Goal: Complete application form

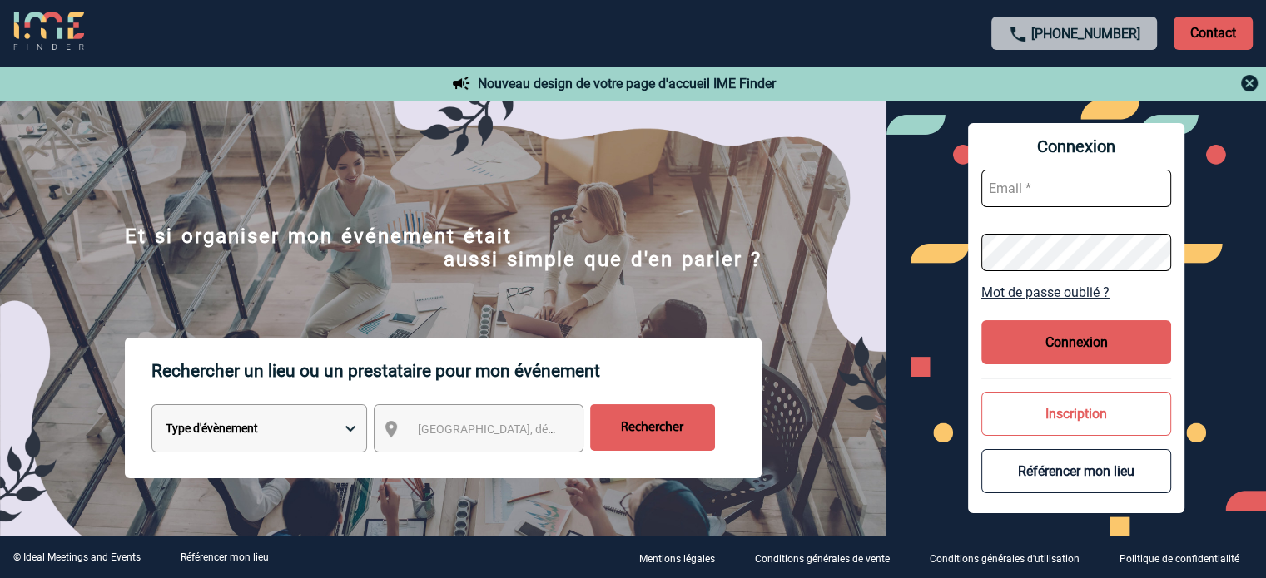
type input "cleborgne@ime-groupe.com"
click at [1056, 347] on button "Connexion" at bounding box center [1076, 342] width 190 height 44
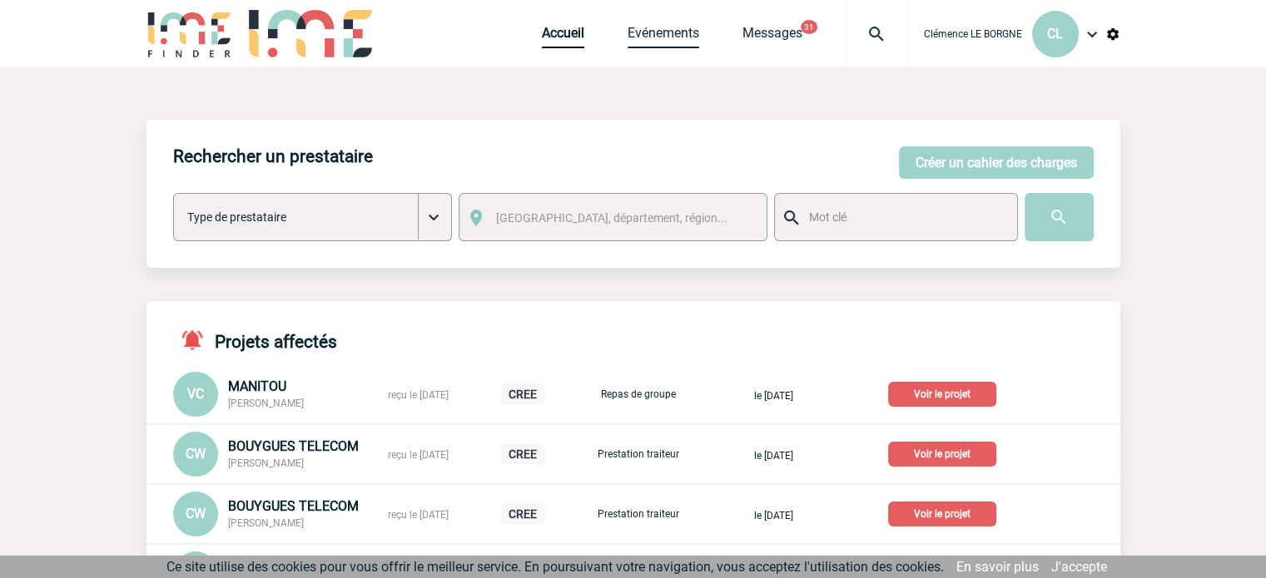
click at [677, 46] on link "Evénements" at bounding box center [664, 36] width 72 height 23
click at [1036, 162] on button "Créer un cahier des charges" at bounding box center [996, 162] width 195 height 32
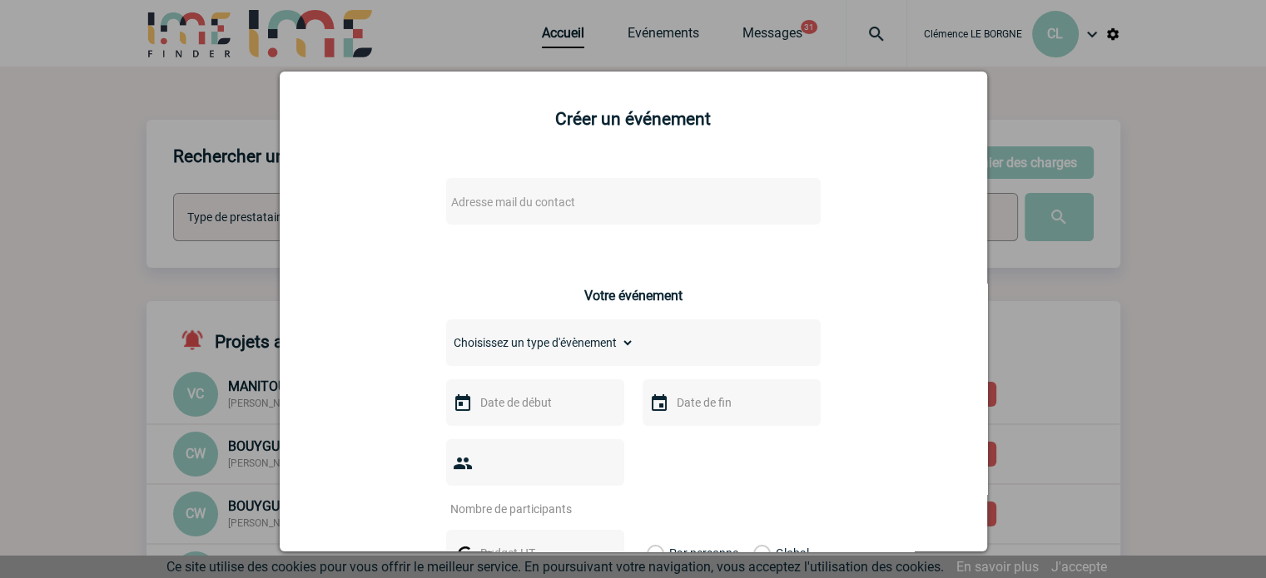
click at [683, 199] on span "Adresse mail du contact" at bounding box center [589, 202] width 291 height 23
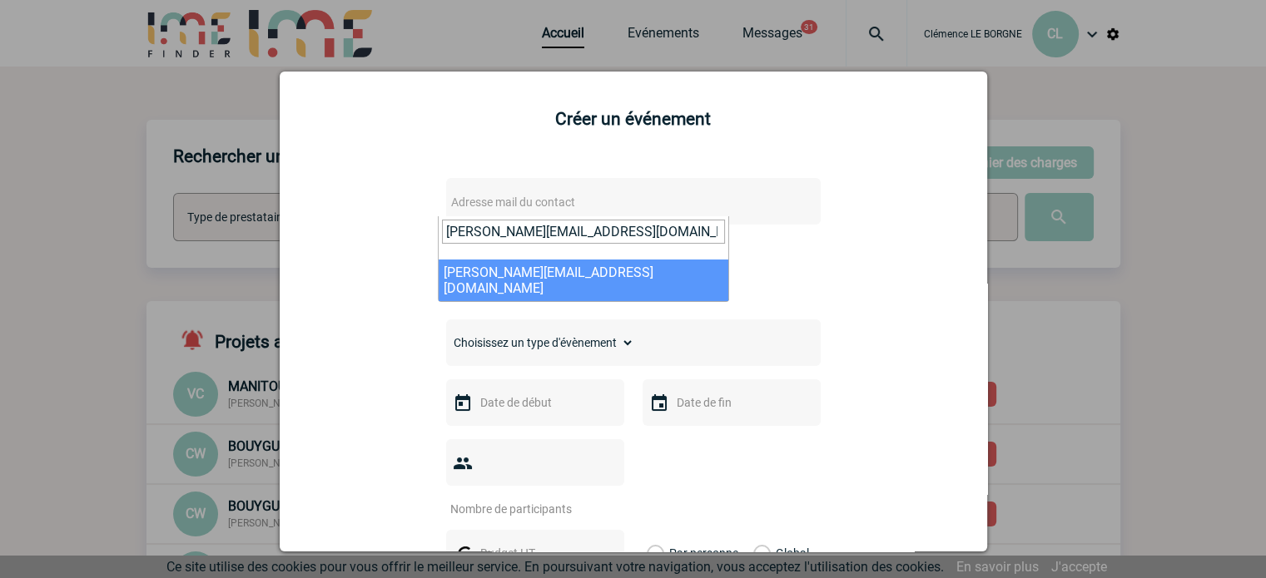
type input "m.guerin@manitou-group.com"
select select "130270"
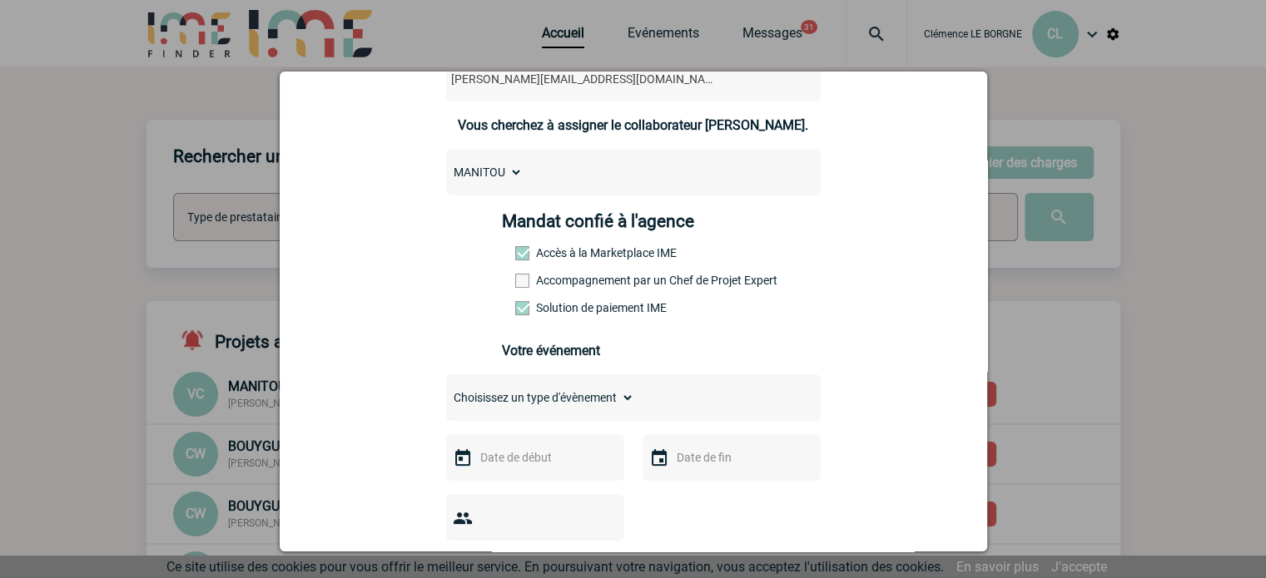
scroll to position [333, 0]
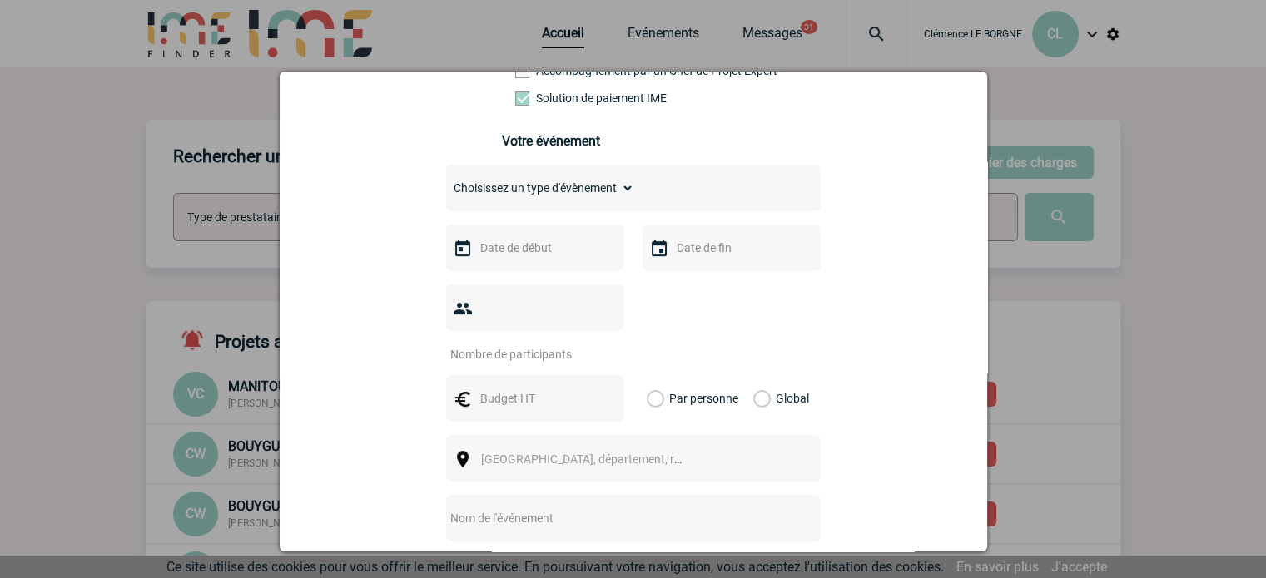
click at [536, 453] on span "Ville, département, région..." at bounding box center [596, 459] width 231 height 13
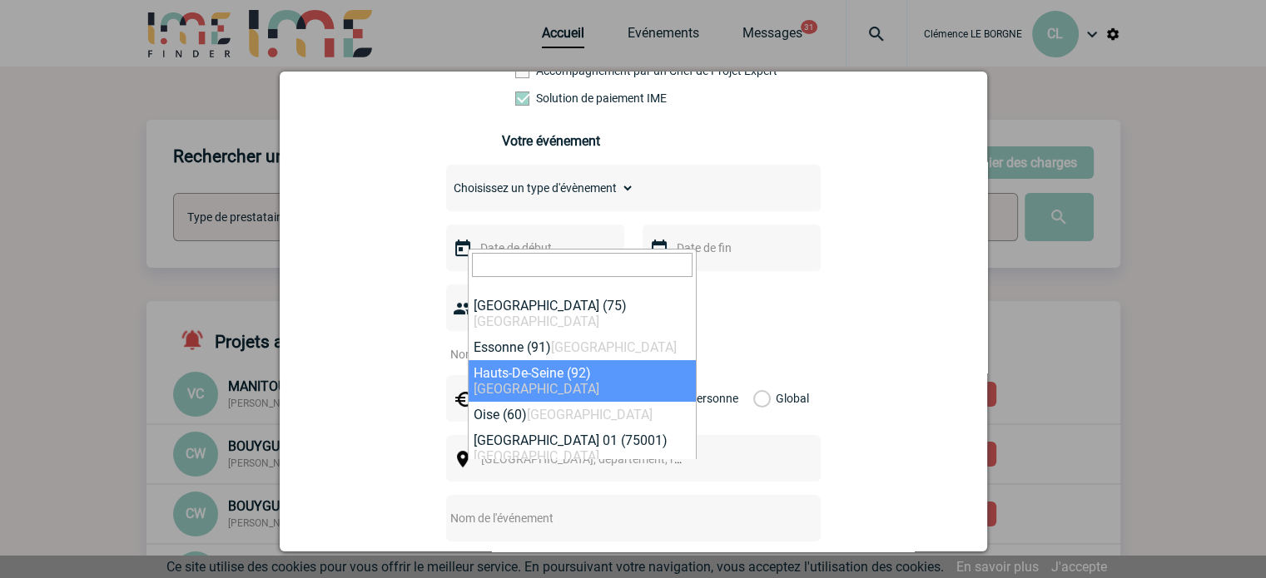
click at [807, 326] on div at bounding box center [633, 323] width 375 height 77
click at [529, 453] on span "Ville, département, région..." at bounding box center [596, 459] width 231 height 13
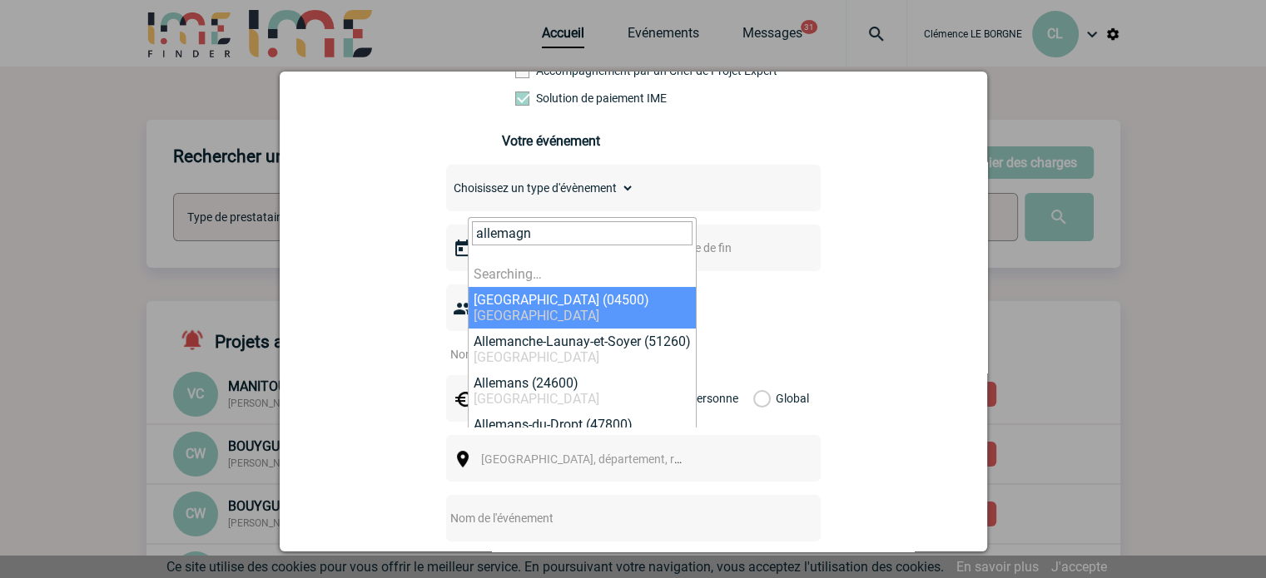
type input "allemagne"
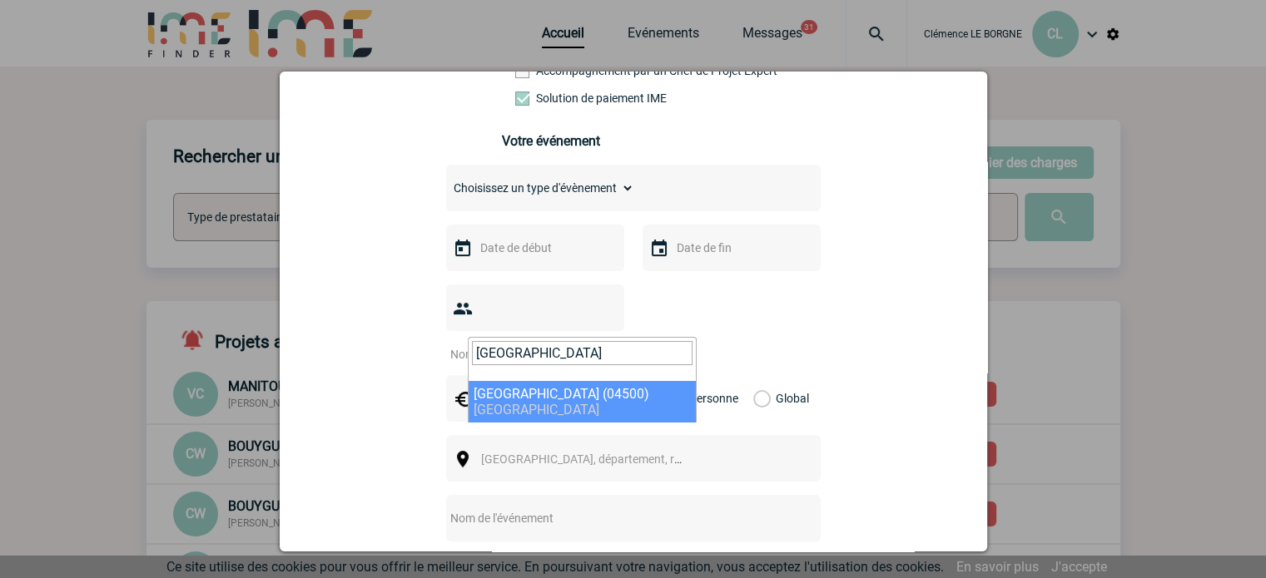
drag, startPoint x: 567, startPoint y: 355, endPoint x: 464, endPoint y: 360, distance: 103.3
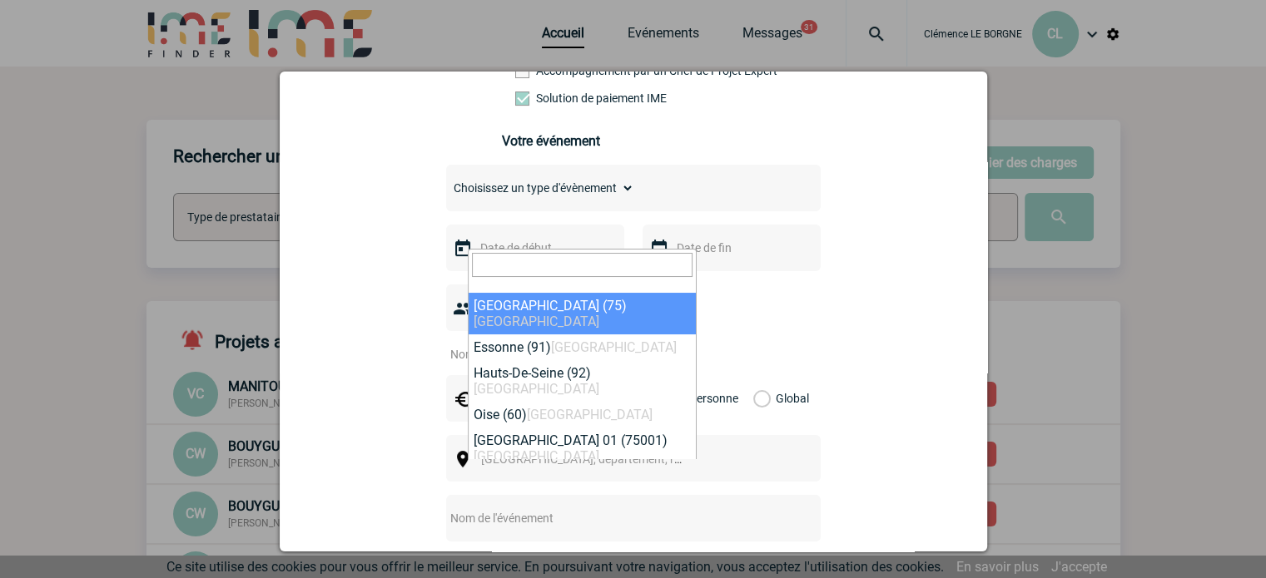
click at [896, 316] on div "m.guerin@manitou-group.com m.guerin@manitou-group.com Vous cherchez à assigner …" at bounding box center [633, 347] width 666 height 1037
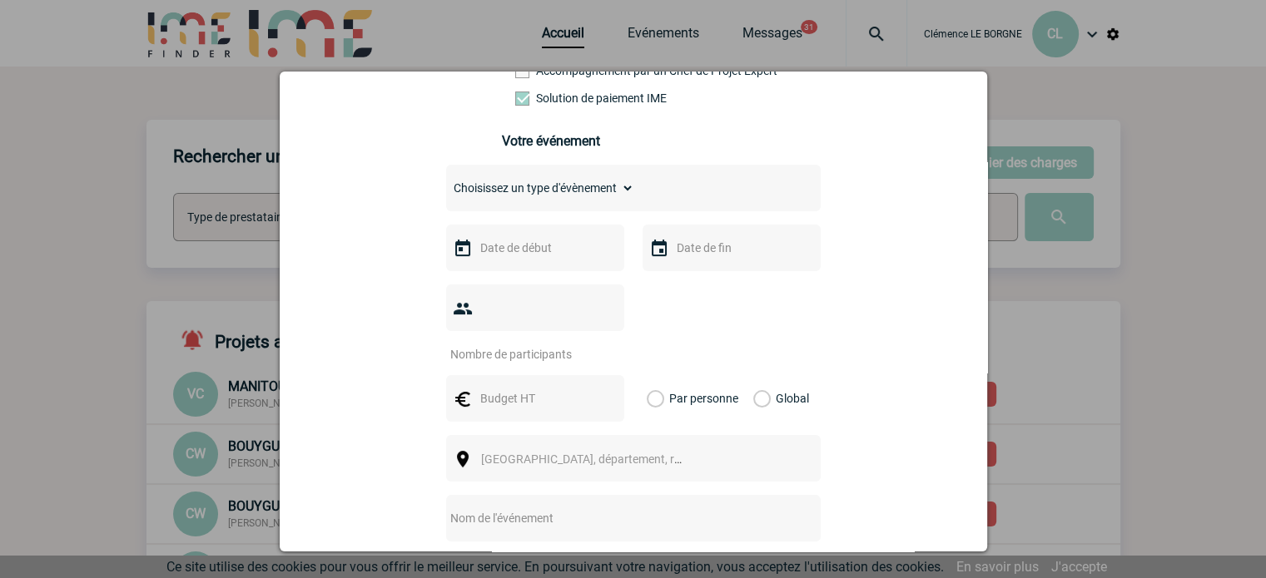
click at [589, 453] on span "Ville, département, région..." at bounding box center [596, 459] width 231 height 13
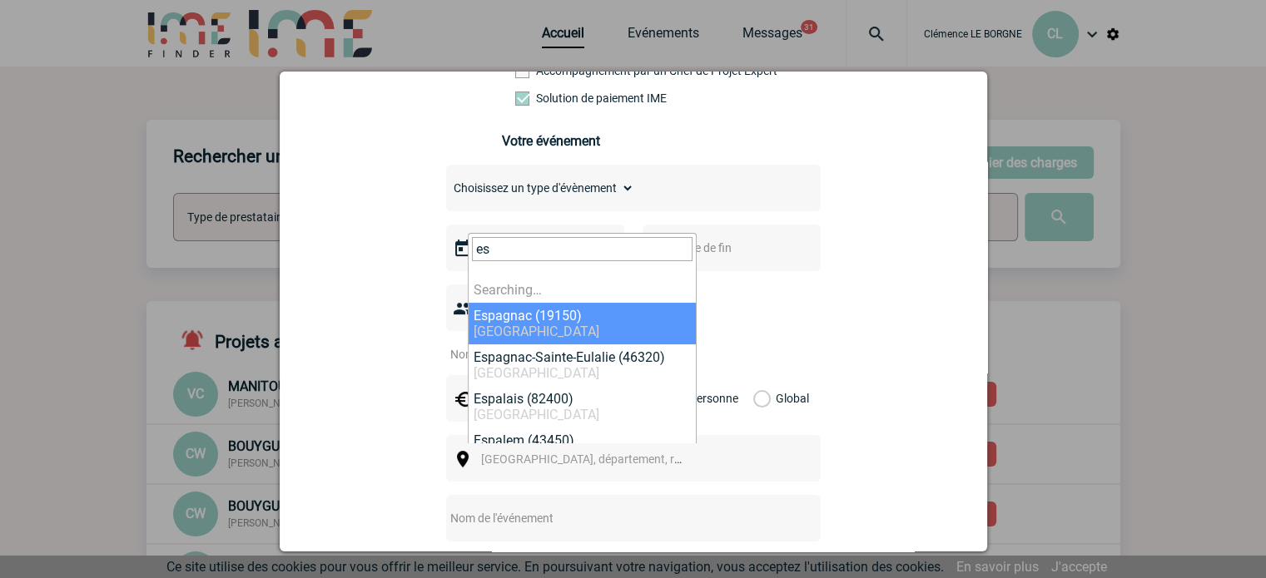
type input "e"
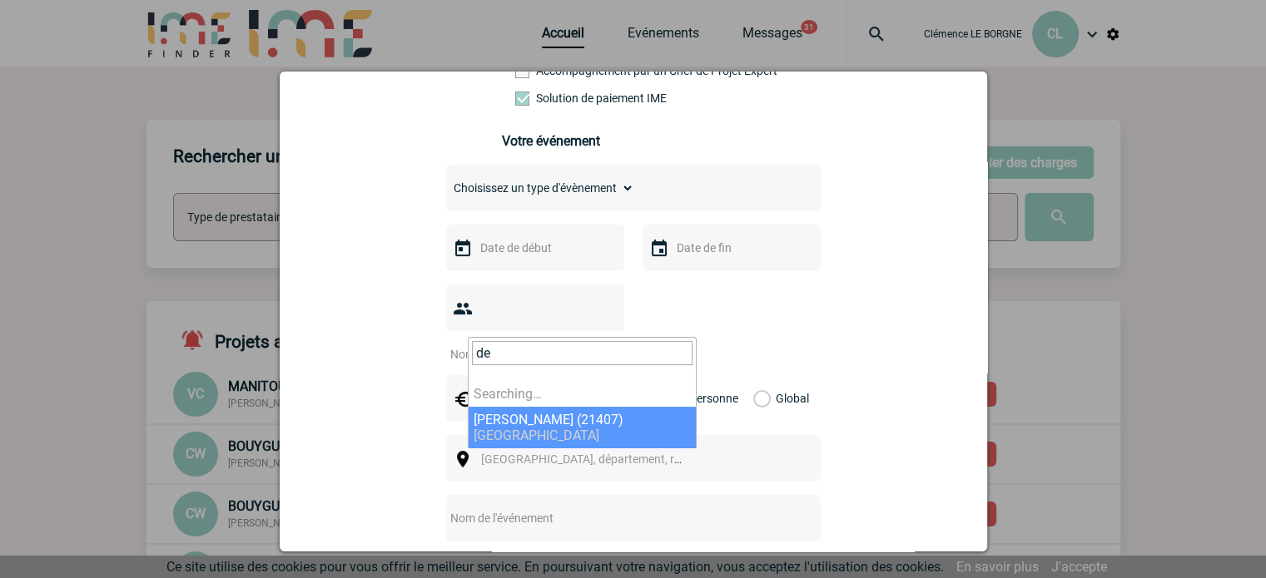
type input "d"
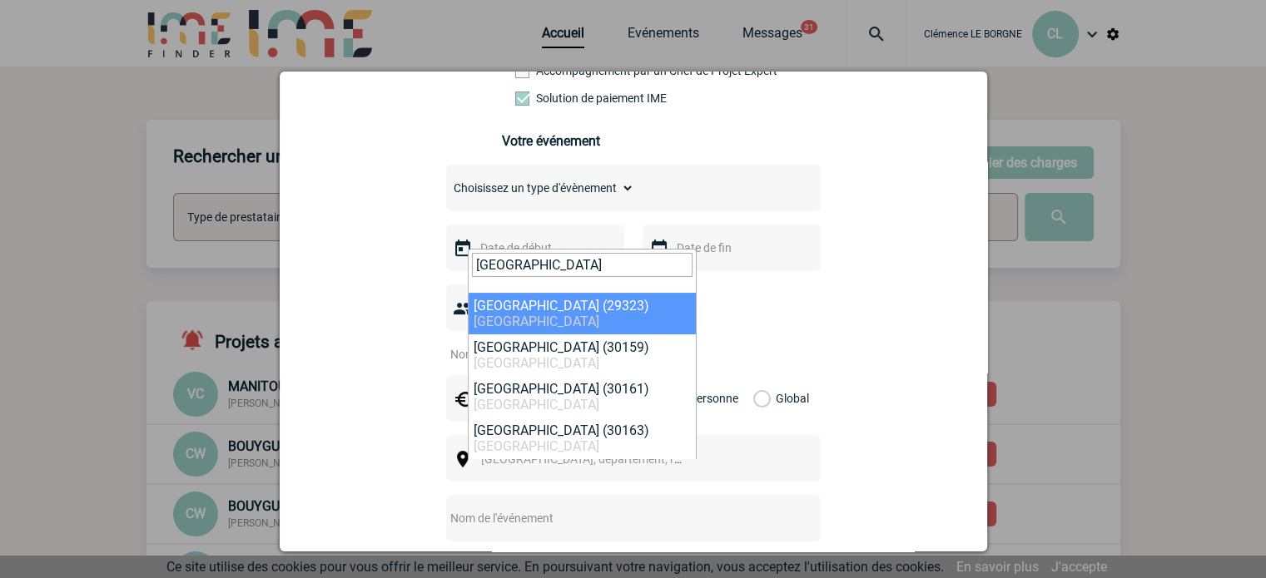
type input "hannover"
select select "311774"
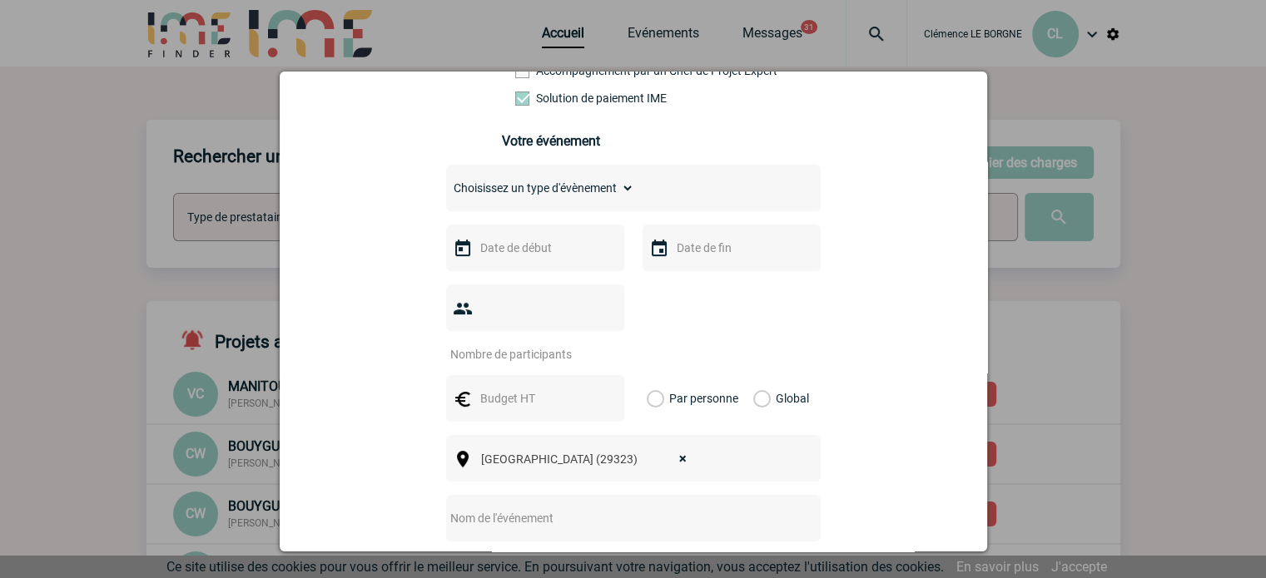
click at [526, 257] on input "text" at bounding box center [533, 248] width 115 height 22
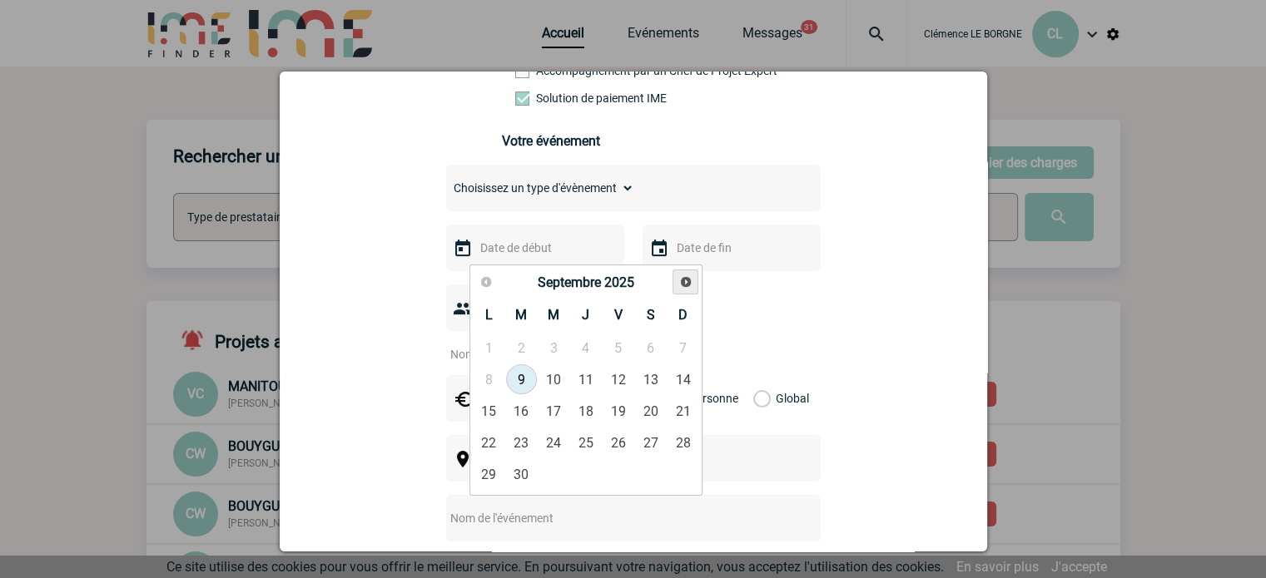
click at [678, 289] on link "Suivant" at bounding box center [686, 283] width 26 height 26
click at [524, 388] on link "4" at bounding box center [521, 380] width 31 height 30
type input "04-11-2025"
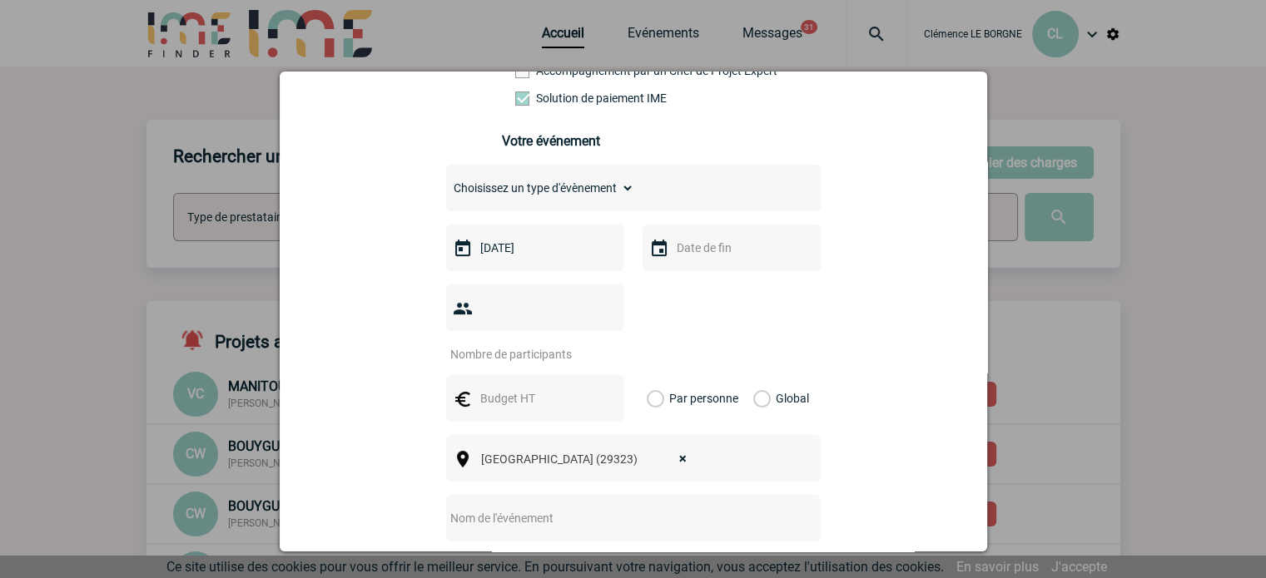
click at [723, 256] on input "text" at bounding box center [730, 248] width 115 height 22
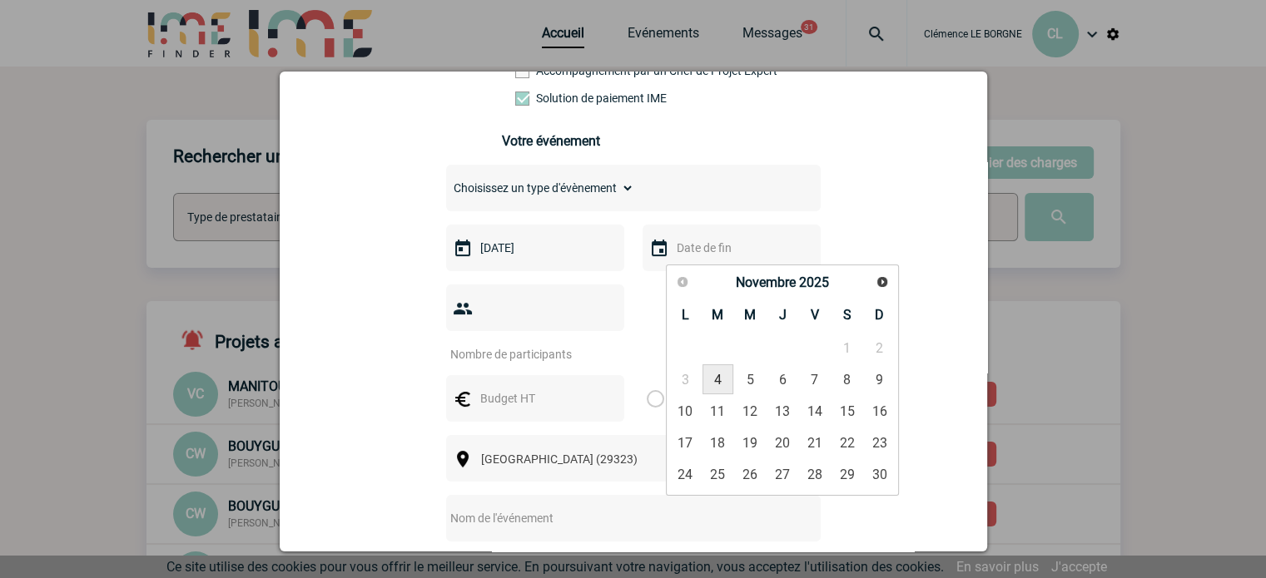
click at [727, 376] on link "4" at bounding box center [718, 380] width 31 height 30
type input "04-11-2025"
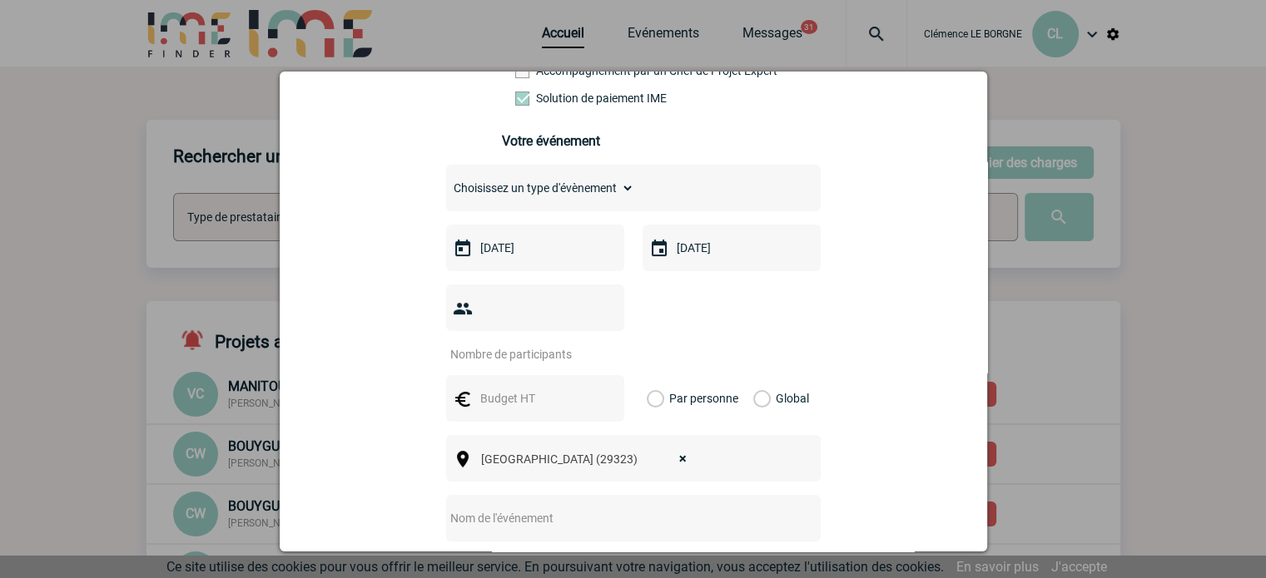
drag, startPoint x: 535, startPoint y: 325, endPoint x: 545, endPoint y: 319, distance: 12.0
click at [536, 325] on div at bounding box center [535, 308] width 178 height 47
click at [551, 344] on input "number" at bounding box center [524, 355] width 156 height 22
type input "1"
click at [519, 388] on input "text" at bounding box center [533, 399] width 115 height 22
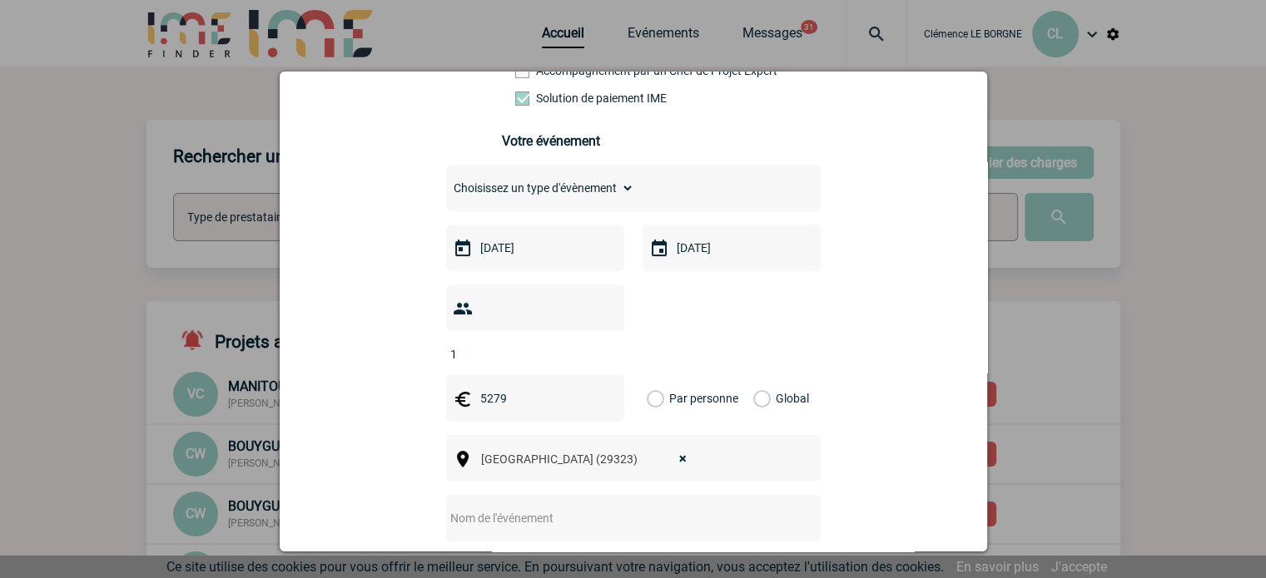
type input "5279"
click at [764, 375] on label "Global" at bounding box center [758, 398] width 11 height 47
click at [0, 0] on input "Global" at bounding box center [0, 0] width 0 height 0
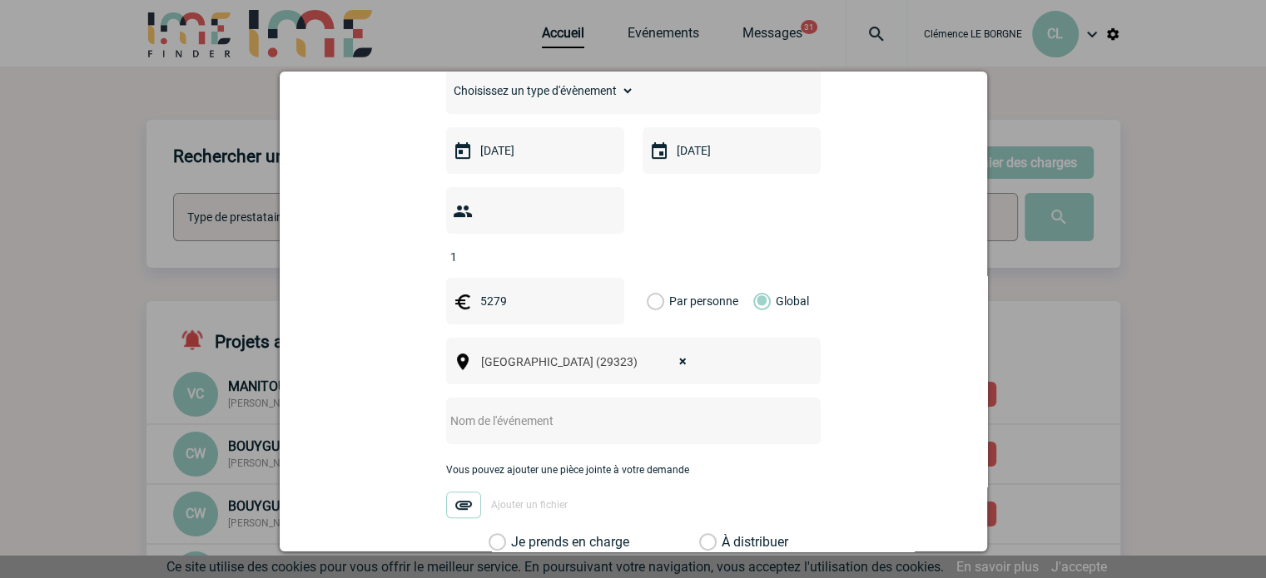
scroll to position [583, 0]
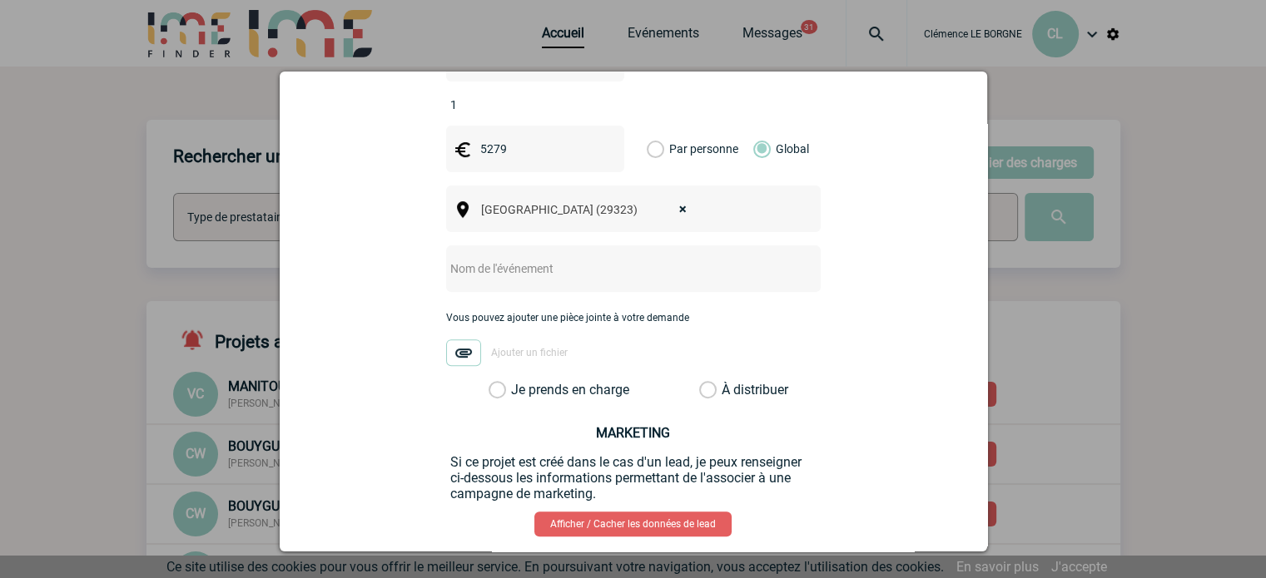
click at [519, 258] on input "text" at bounding box center [611, 269] width 330 height 22
type input "CENTRALISATION - Agritechnica"
click at [517, 382] on label "Je prends en charge" at bounding box center [503, 390] width 28 height 17
click at [0, 0] on input "Je prends en charge" at bounding box center [0, 0] width 0 height 0
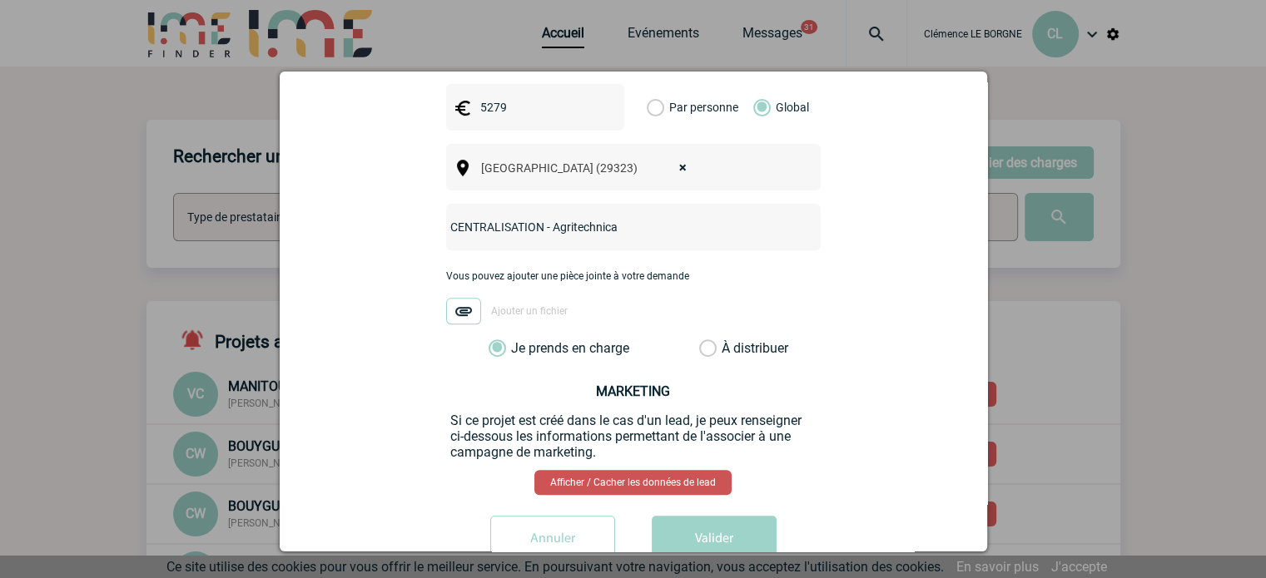
scroll to position [648, 0]
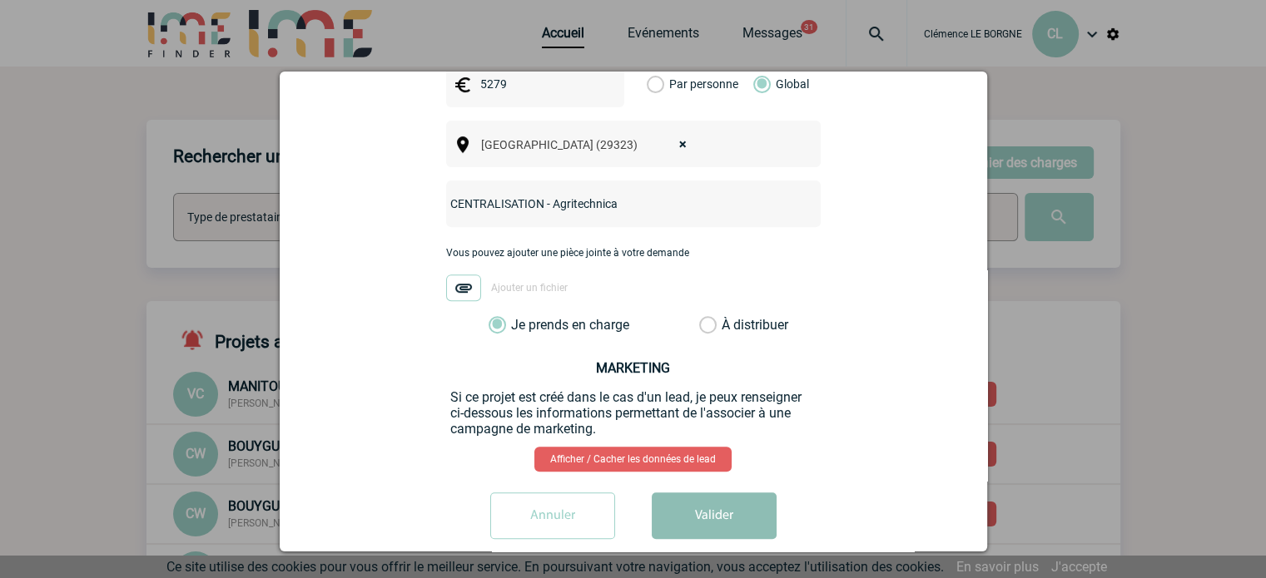
click at [735, 495] on button "Valider" at bounding box center [714, 516] width 125 height 47
click at [712, 493] on button "Valider" at bounding box center [714, 516] width 125 height 47
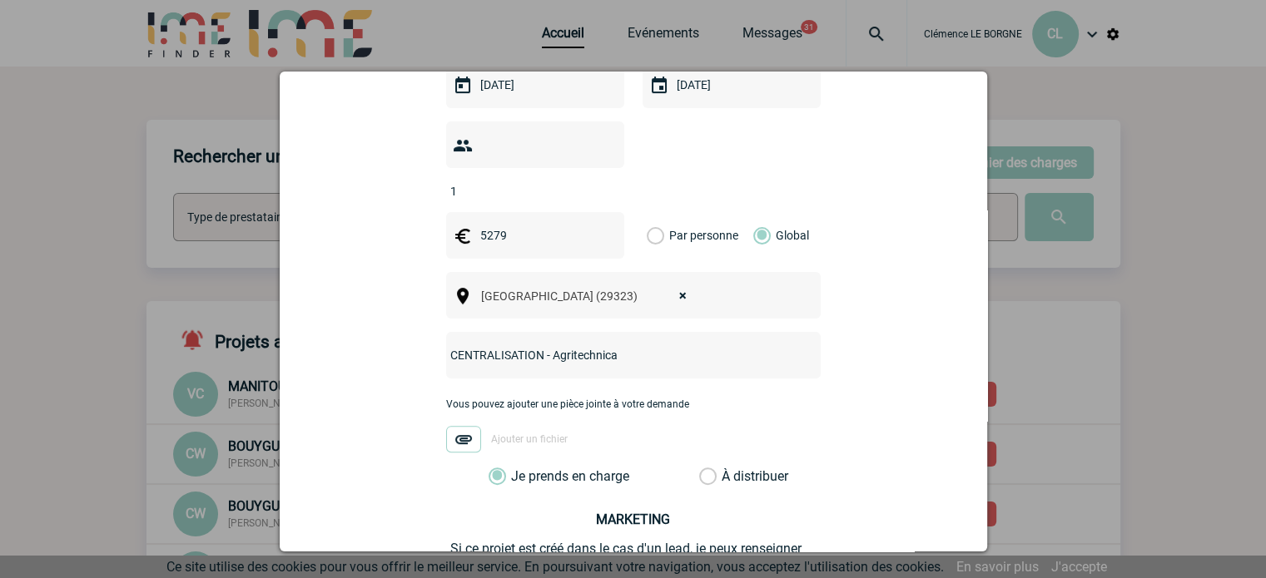
scroll to position [231, 0]
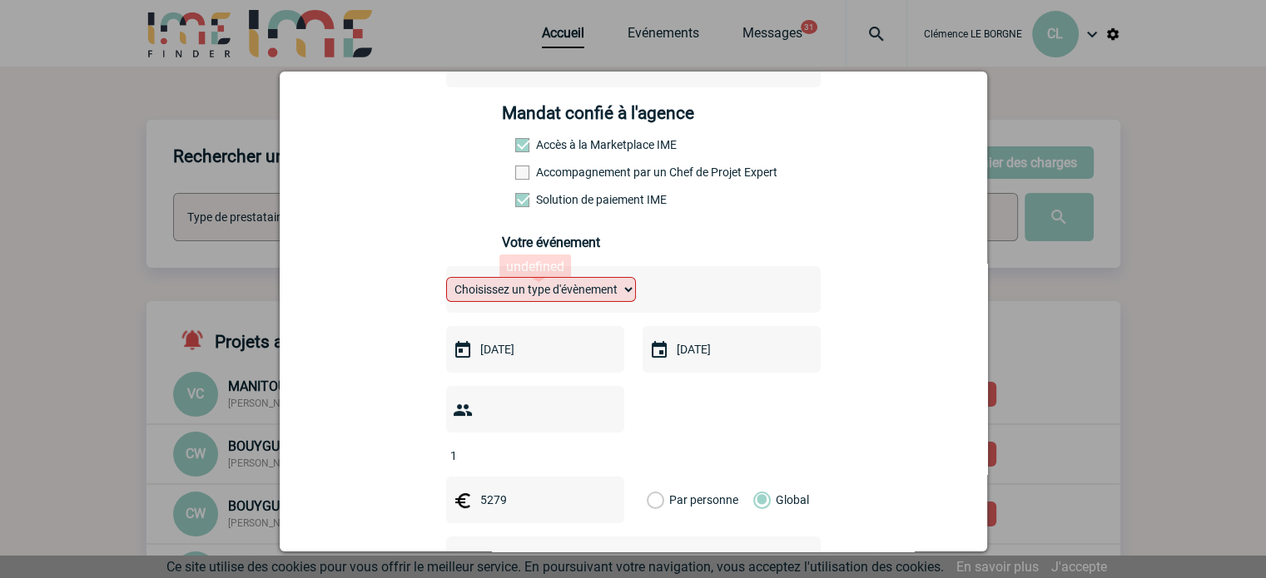
click at [576, 294] on select "Choisissez un type d'évènement Séminaire avec nuitée Séminaire sans nuitée Repa…" at bounding box center [541, 289] width 190 height 25
select select "9"
click at [446, 282] on select "Choisissez un type d'évènement Séminaire avec nuitée Séminaire sans nuitée Repa…" at bounding box center [541, 289] width 190 height 25
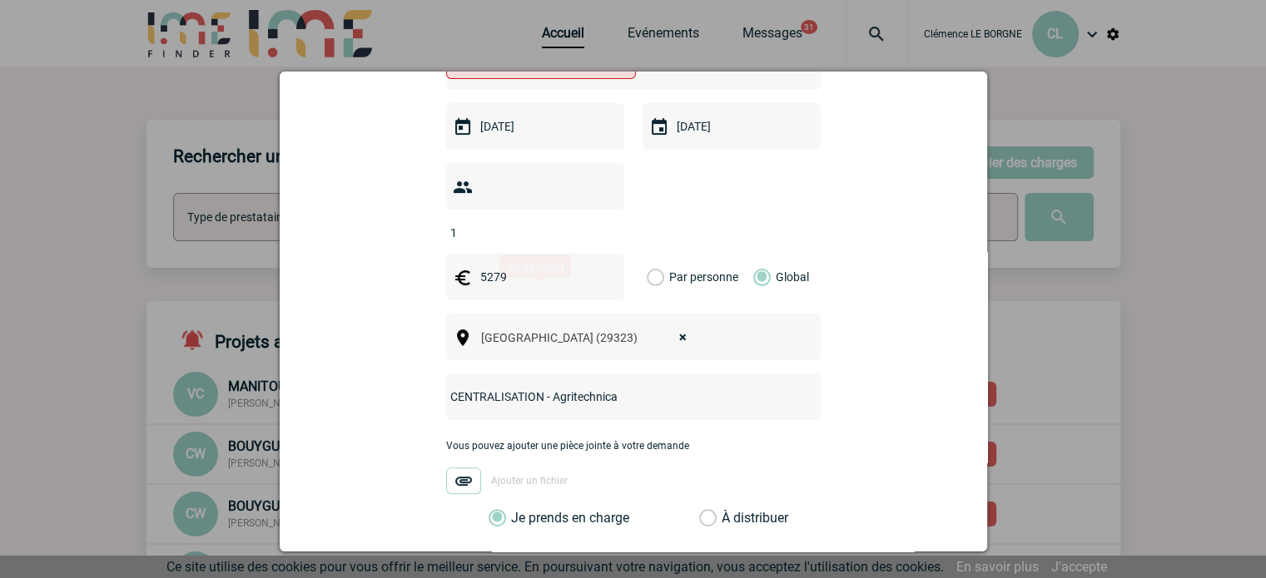
scroll to position [648, 0]
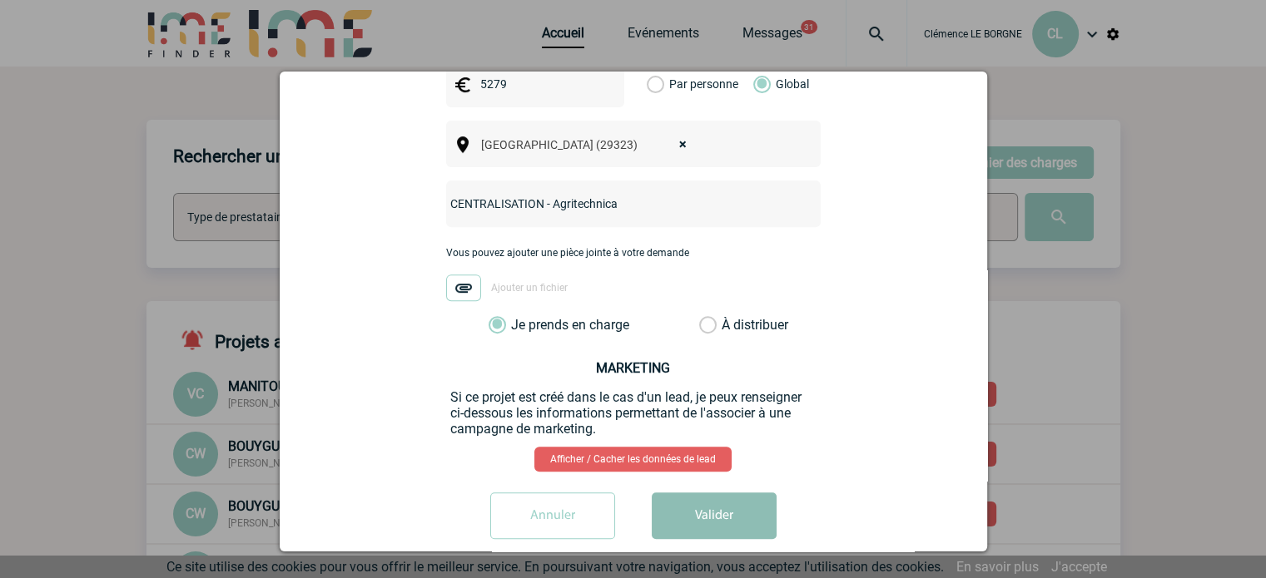
click at [704, 499] on button "Valider" at bounding box center [714, 516] width 125 height 47
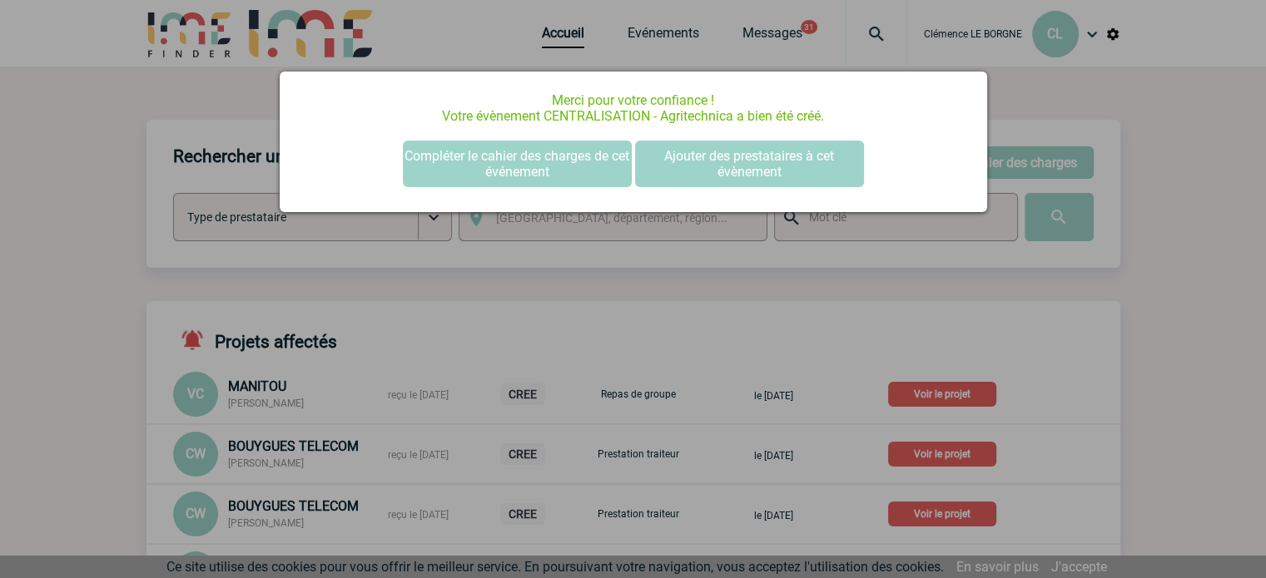
scroll to position [0, 0]
click at [809, 361] on div at bounding box center [633, 289] width 1266 height 578
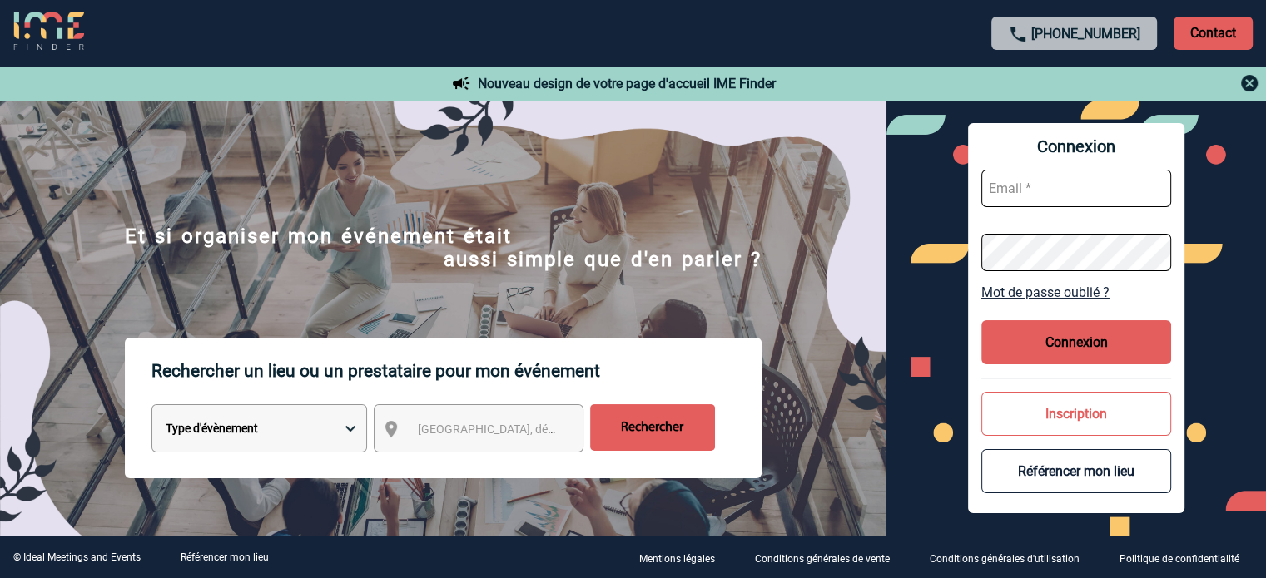
type input "cleborgne@ime-groupe.com"
click at [1080, 342] on button "Connexion" at bounding box center [1076, 342] width 190 height 44
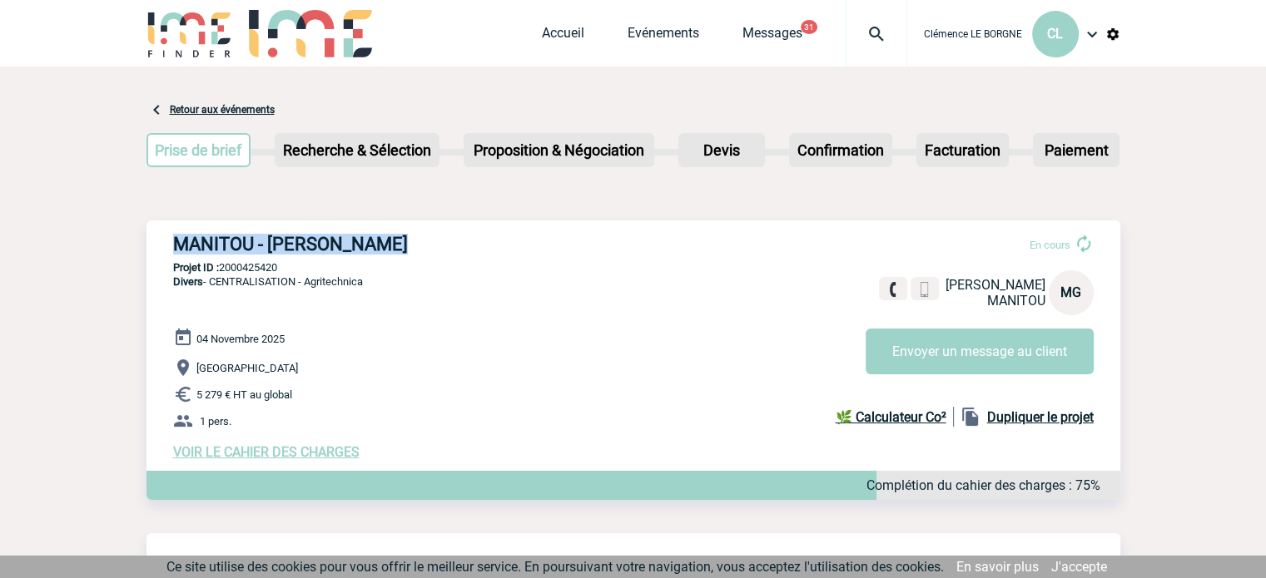
drag, startPoint x: 170, startPoint y: 246, endPoint x: 426, endPoint y: 239, distance: 256.5
click at [426, 239] on div "MANITOU - [PERSON_NAME] En cours [PERSON_NAME] MANITOU MG Envoyer un message au…" at bounding box center [633, 347] width 974 height 253
copy h3 "MANITOU - [PERSON_NAME]"
drag, startPoint x: 289, startPoint y: 271, endPoint x: 223, endPoint y: 276, distance: 65.9
click at [223, 276] on div "MANITOU - [PERSON_NAME] En cours [PERSON_NAME] MANITOU MG Envoyer un message au…" at bounding box center [633, 347] width 974 height 253
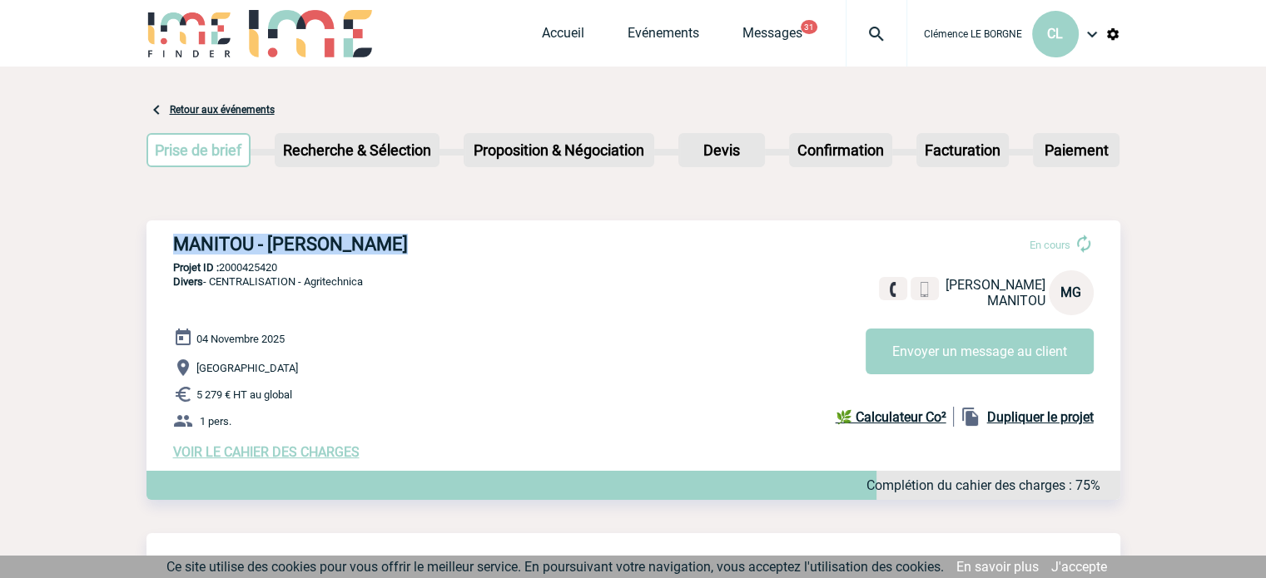
copy p "2000425420"
